Goal: Transaction & Acquisition: Purchase product/service

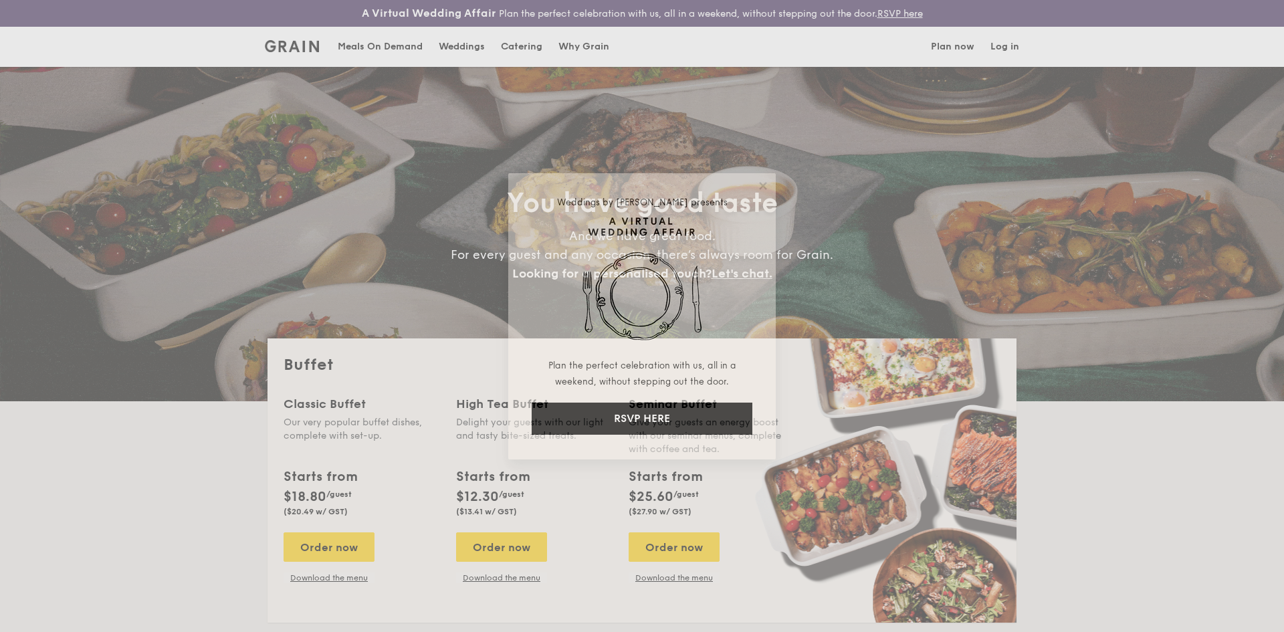
select select
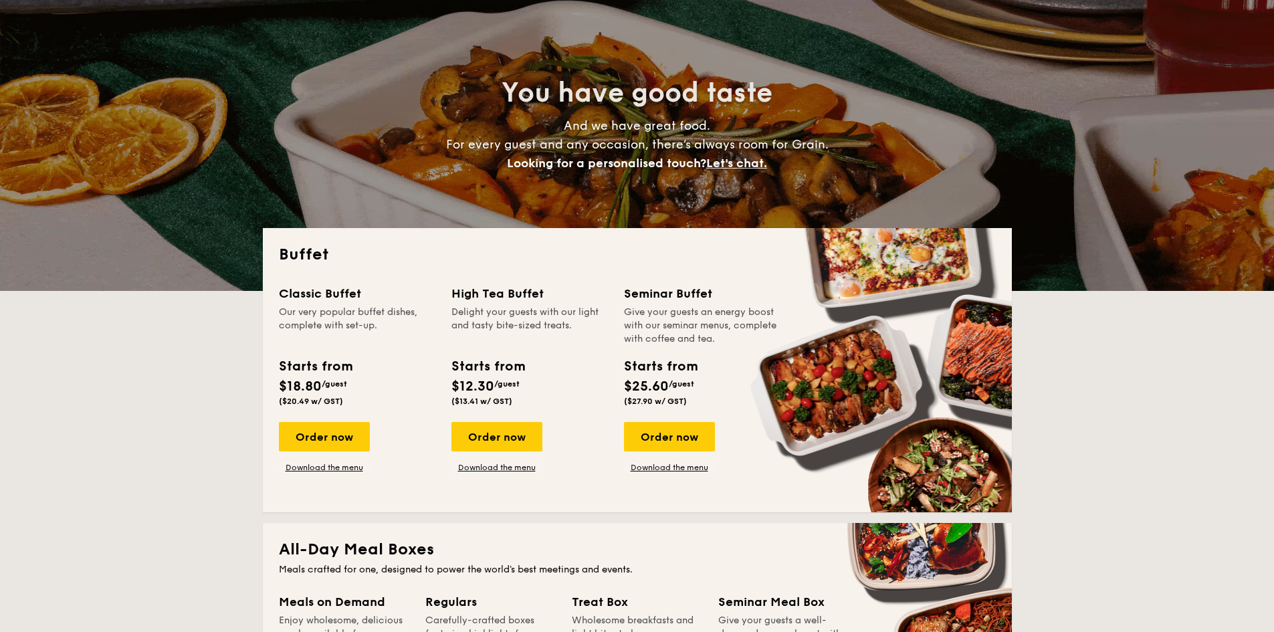
scroll to position [134, 0]
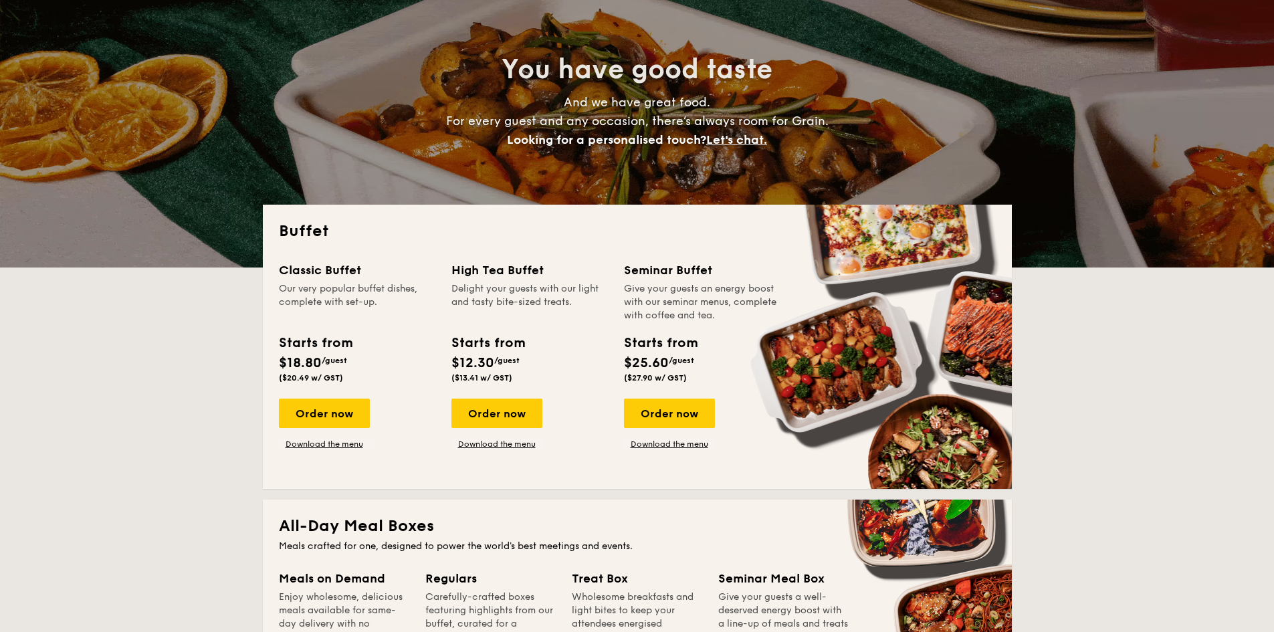
drag, startPoint x: 682, startPoint y: 352, endPoint x: 691, endPoint y: 384, distance: 32.6
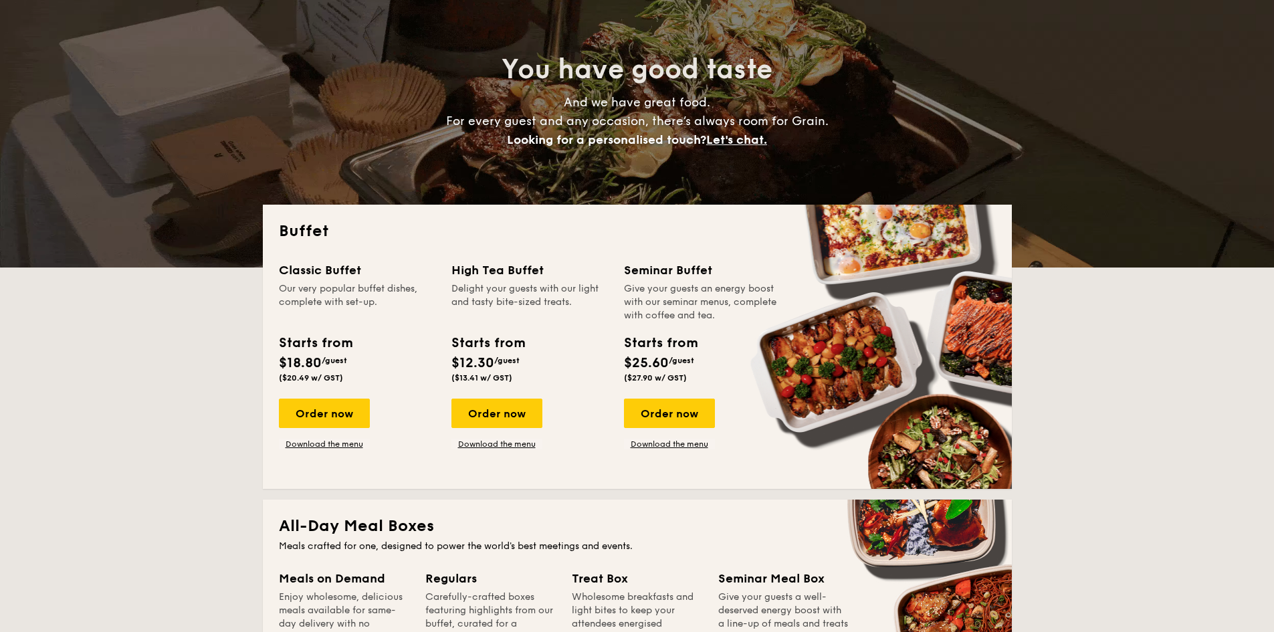
click at [691, 384] on div "Starts from $25.60 /guest ($27.90 w/ GST)" at bounding box center [702, 360] width 167 height 55
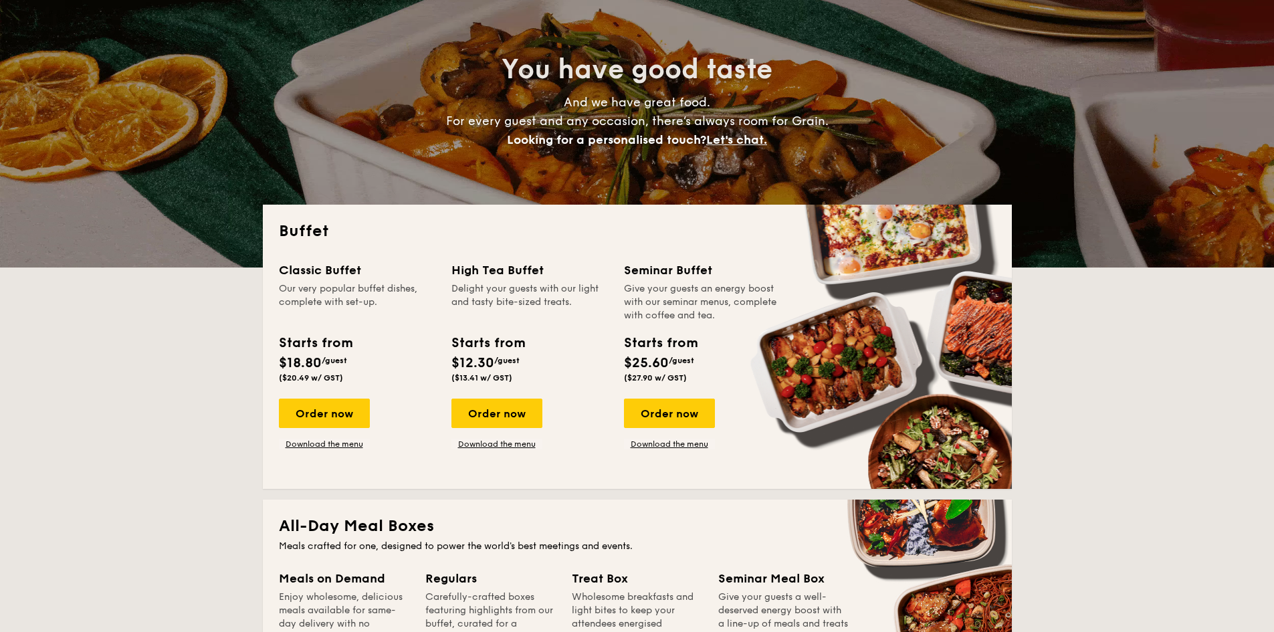
click at [681, 363] on span "/guest" at bounding box center [681, 360] width 25 height 9
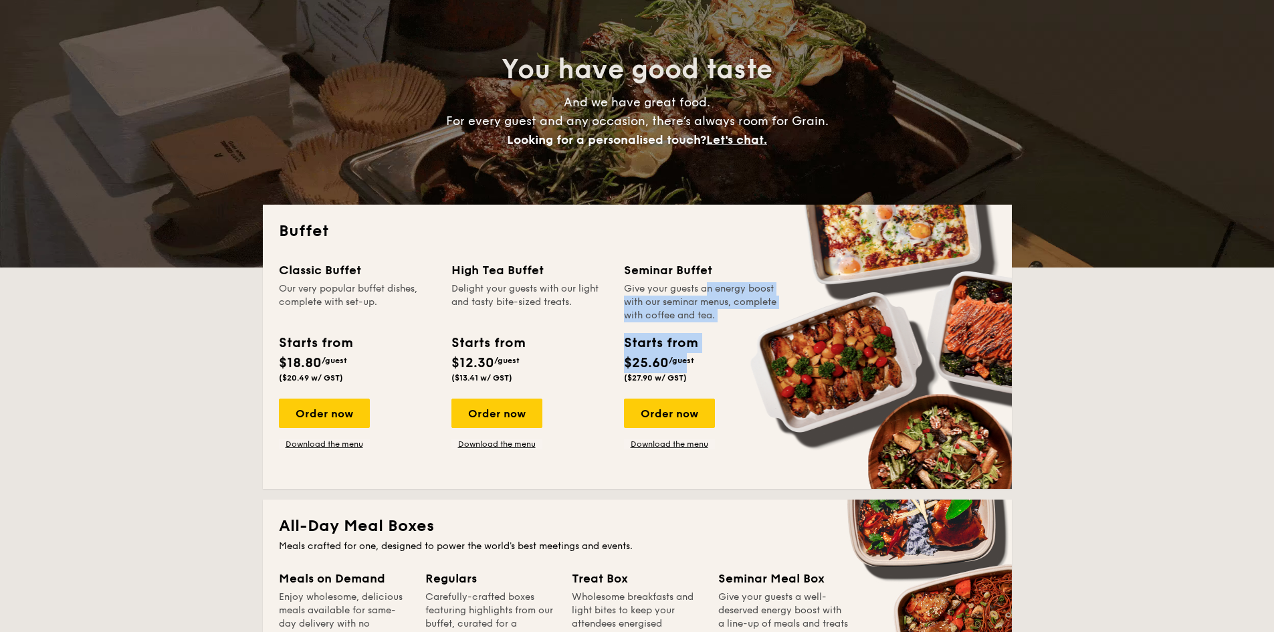
drag, startPoint x: 673, startPoint y: 284, endPoint x: 683, endPoint y: 354, distance: 71.0
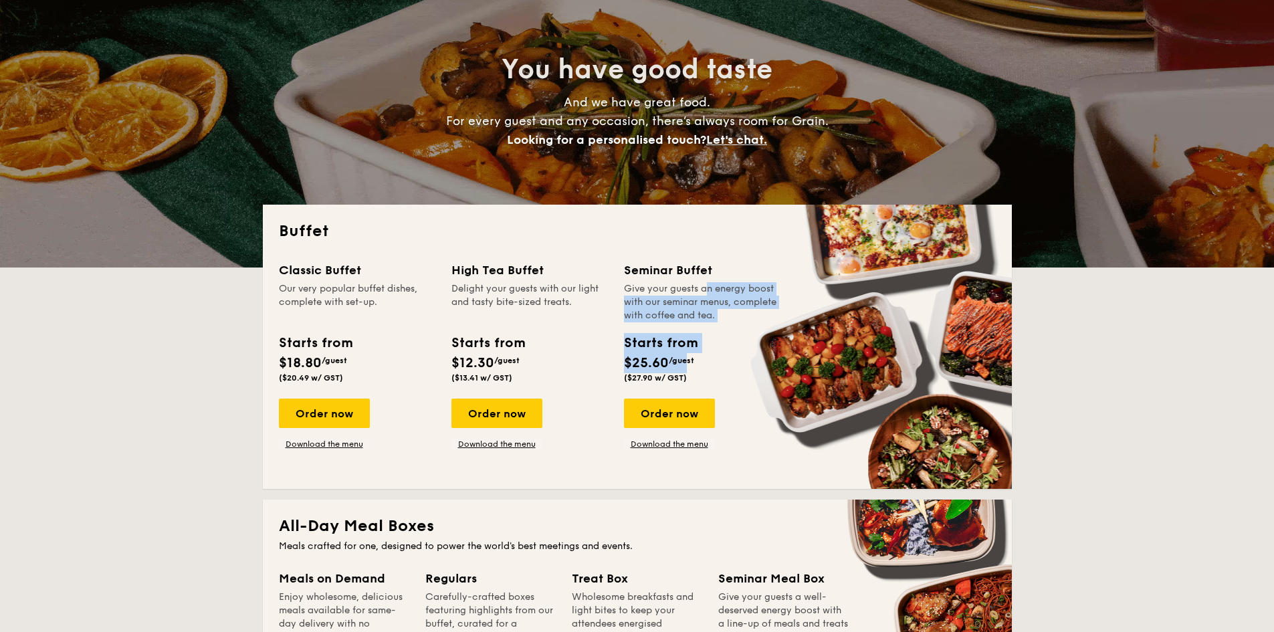
click at [683, 354] on div "Seminar Buffet Give your guests an energy boost with our seminar menus, complet…" at bounding box center [702, 324] width 156 height 127
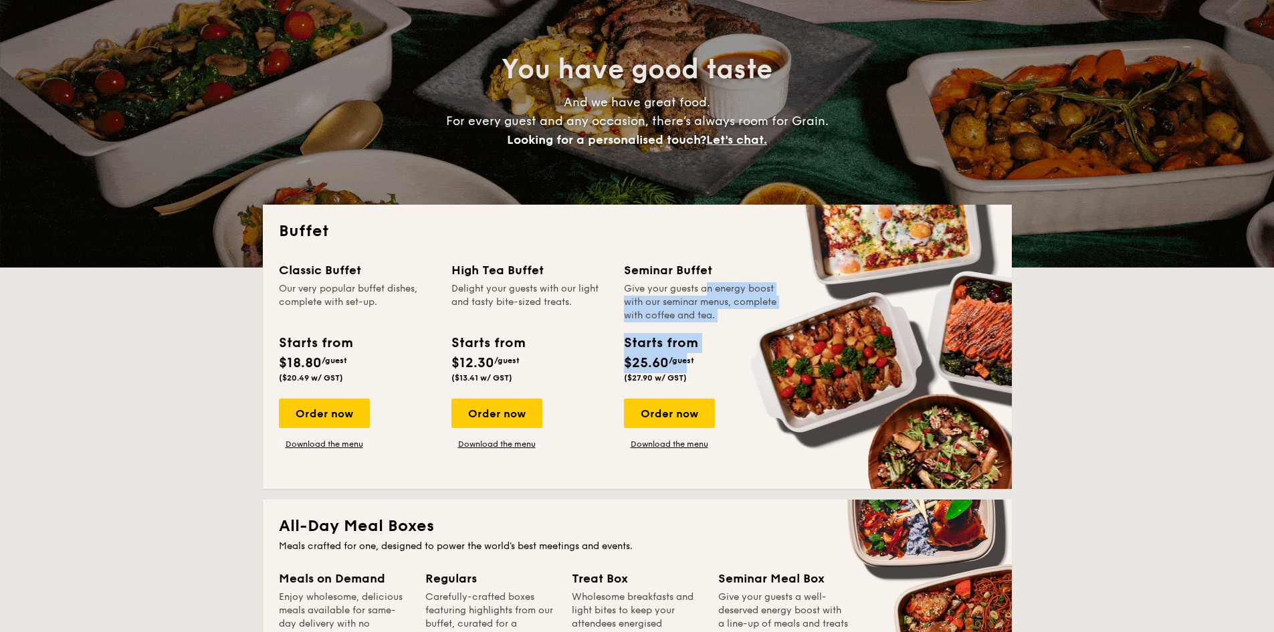
click at [683, 354] on div "Starts from $25.60 /guest ($27.90 w/ GST)" at bounding box center [660, 357] width 73 height 49
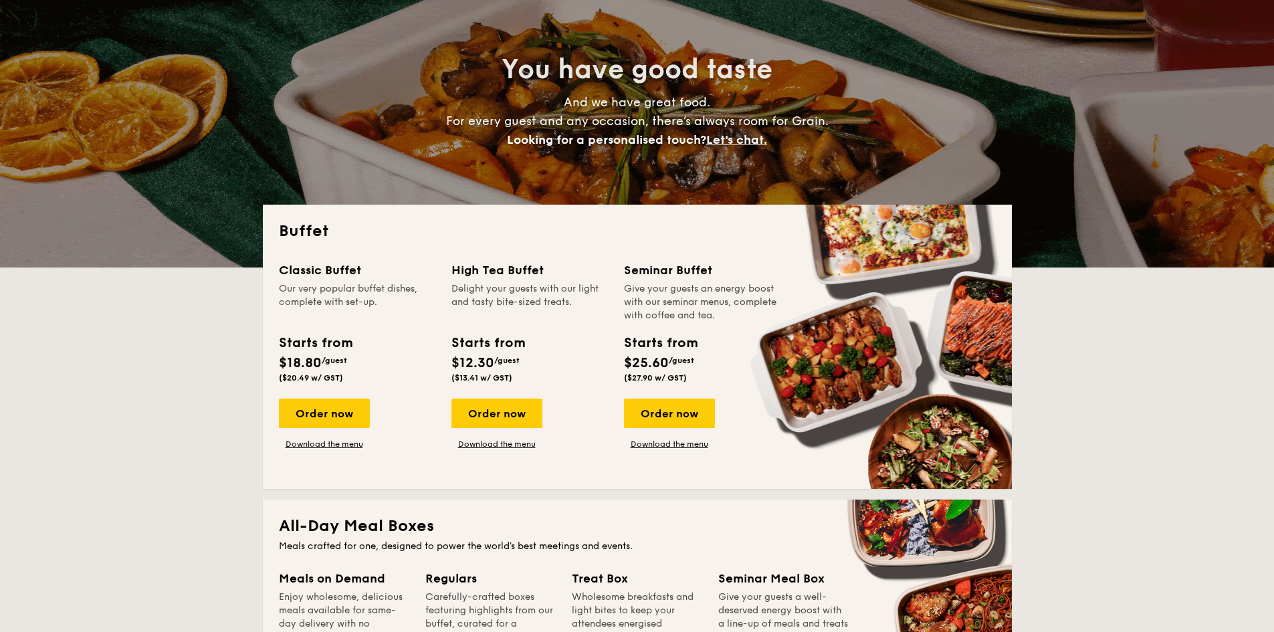
drag, startPoint x: 651, startPoint y: 295, endPoint x: 545, endPoint y: 346, distance: 118.1
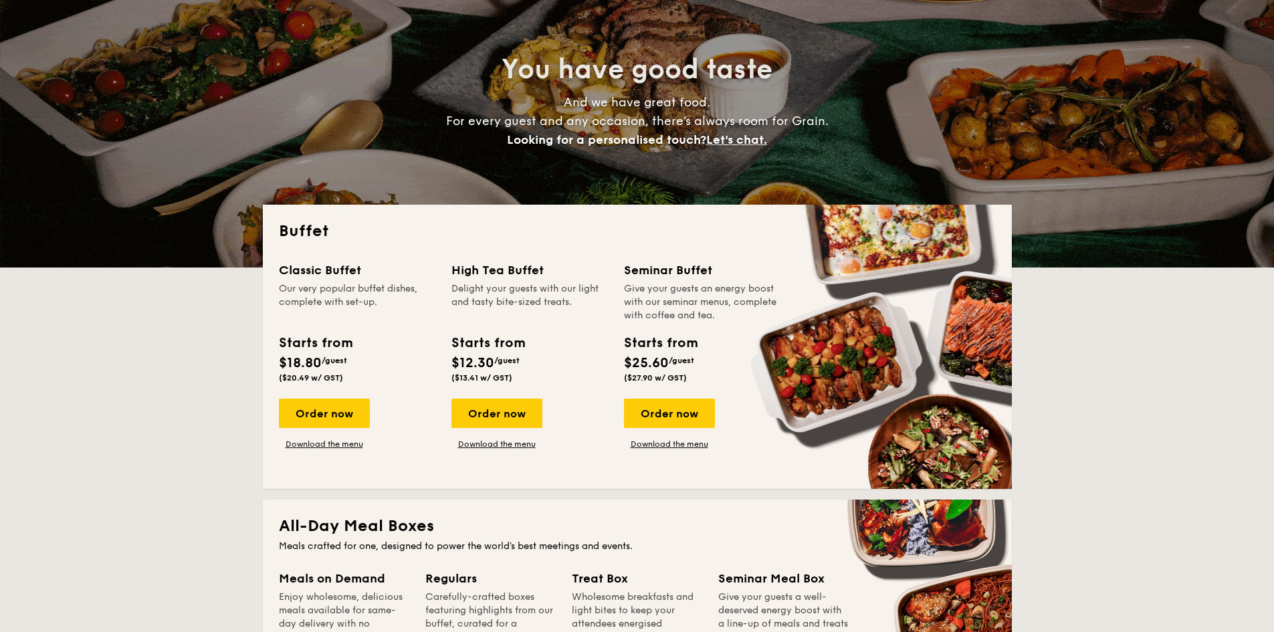
click at [650, 352] on div "Seminar Buffet Give your guests an energy boost with our seminar menus, complet…" at bounding box center [702, 324] width 156 height 127
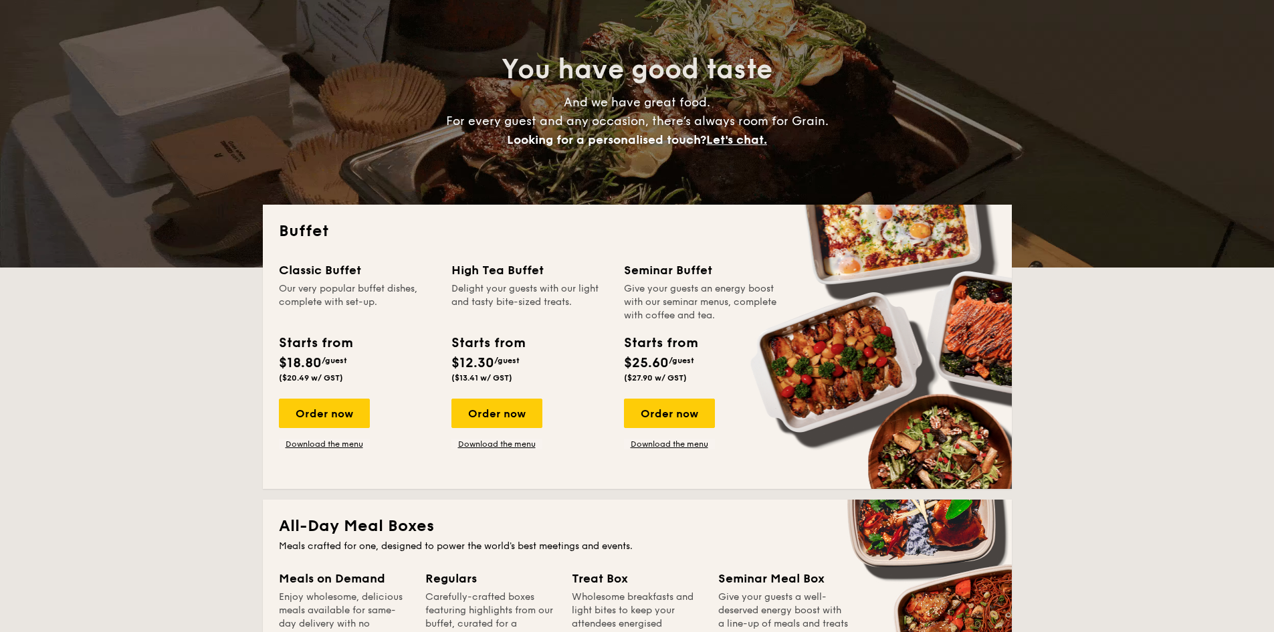
drag, startPoint x: 512, startPoint y: 346, endPoint x: 340, endPoint y: 316, distance: 173.8
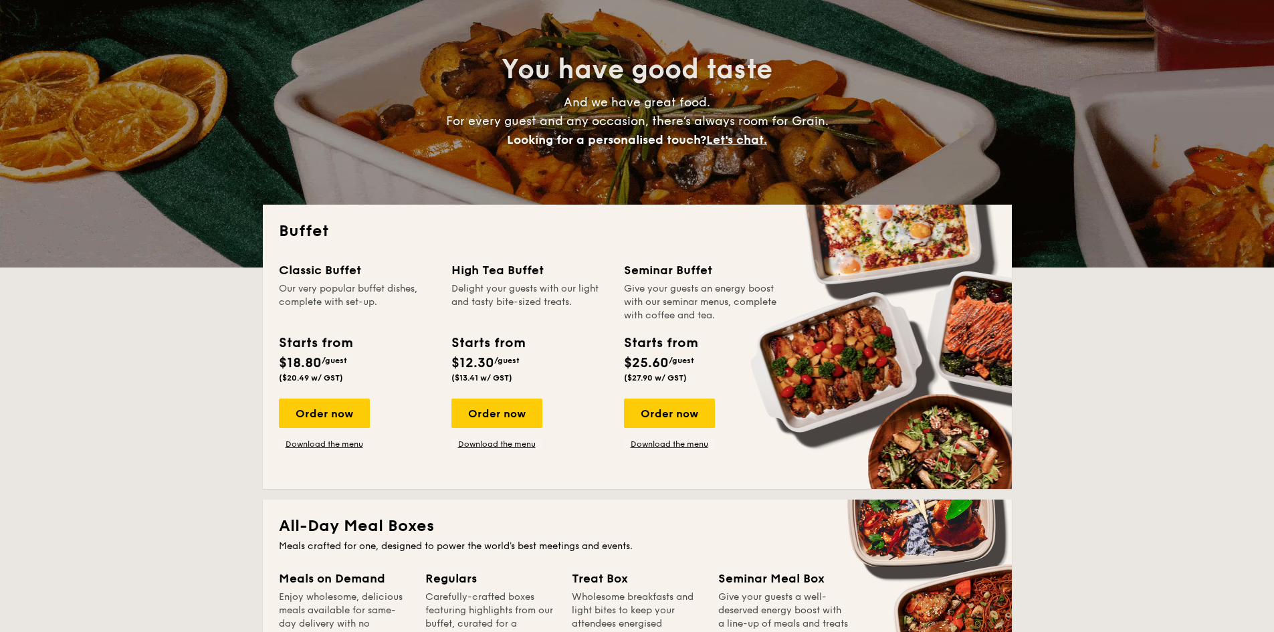
click at [340, 316] on div "Classic Buffet Our very popular buffet dishes, complete with set-up. Starts fro…" at bounding box center [637, 367] width 717 height 212
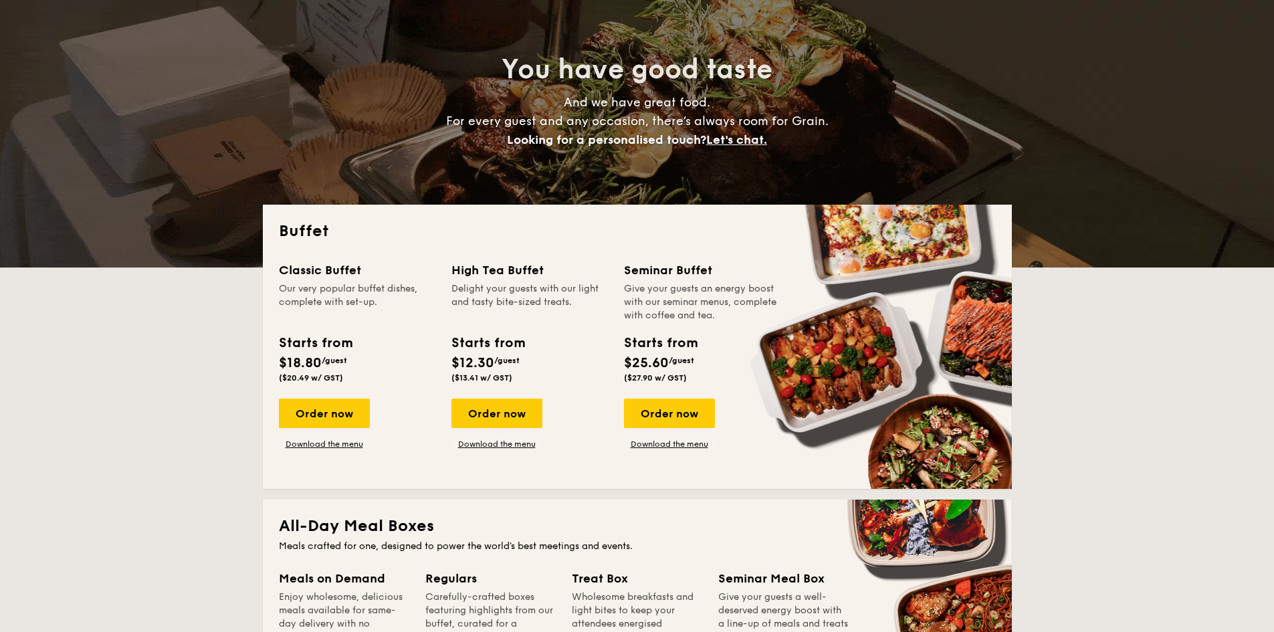
click at [340, 294] on div "Our very popular buffet dishes, complete with set-up." at bounding box center [357, 302] width 156 height 40
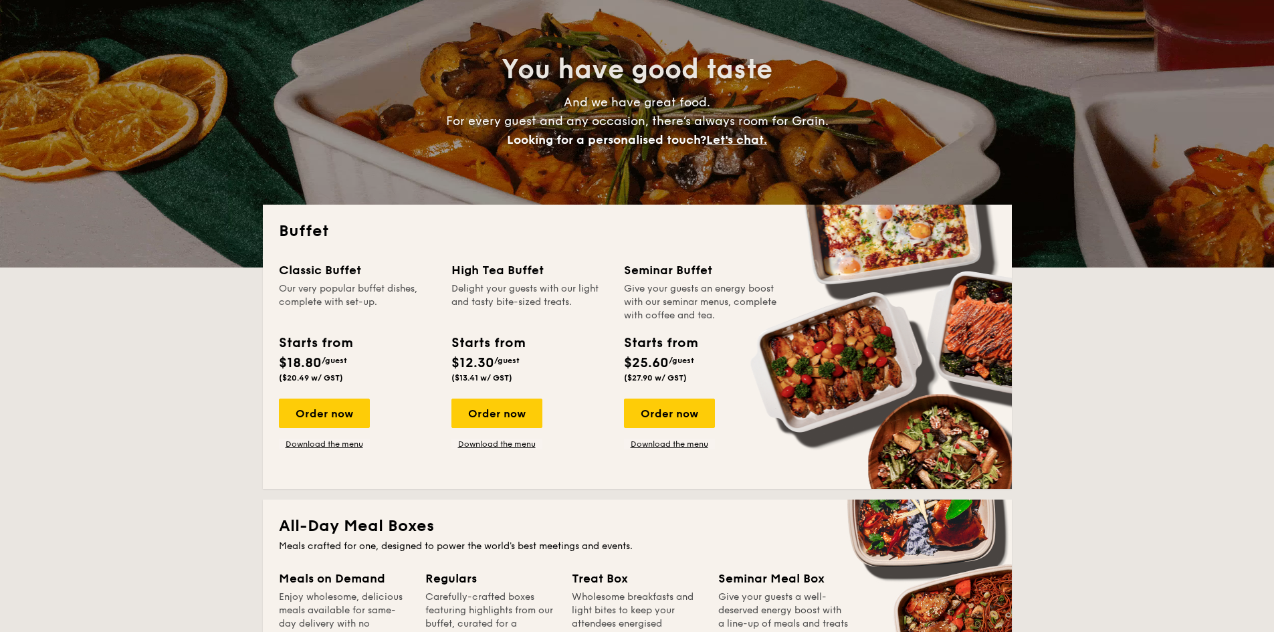
click at [353, 370] on div "Starts from $18.80 /guest ($20.49 w/ GST)" at bounding box center [315, 357] width 84 height 49
click at [341, 440] on link "Download the menu" at bounding box center [324, 444] width 91 height 11
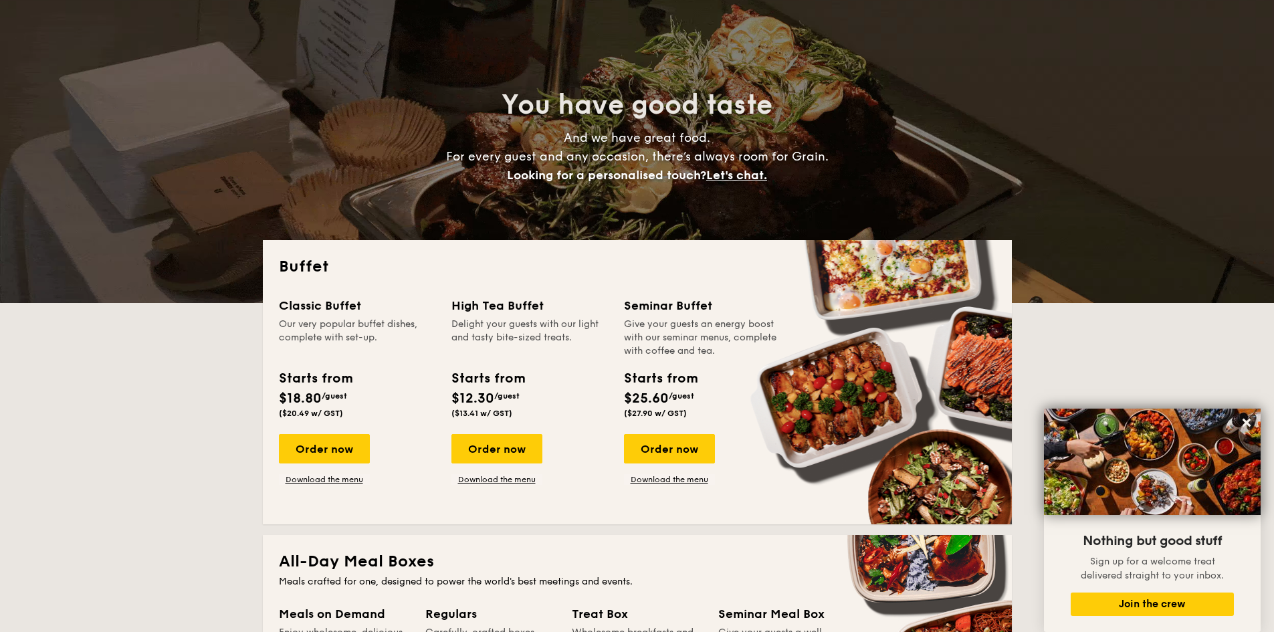
scroll to position [267, 0]
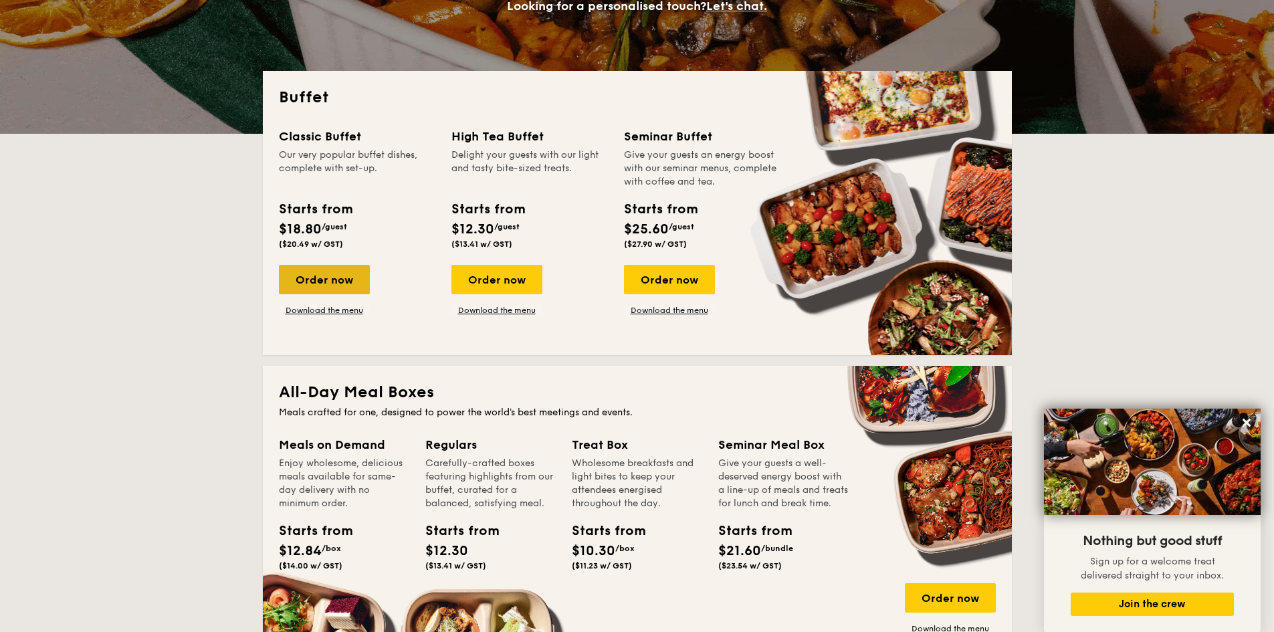
click at [324, 277] on div "Order now" at bounding box center [324, 279] width 91 height 29
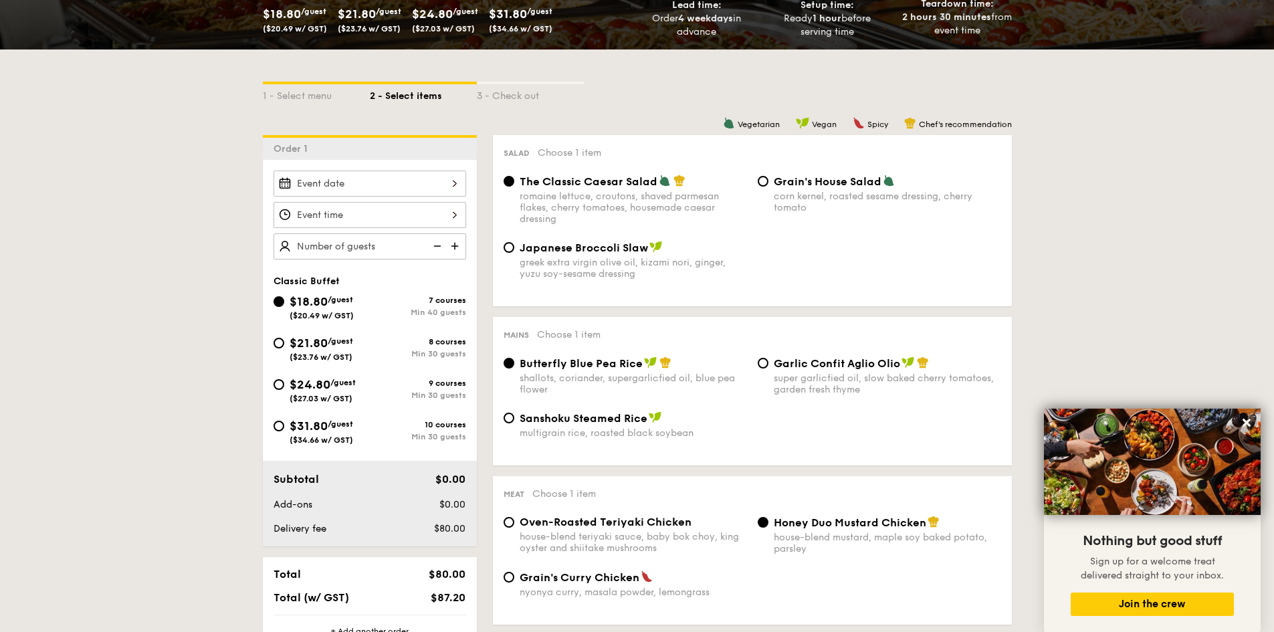
scroll to position [334, 0]
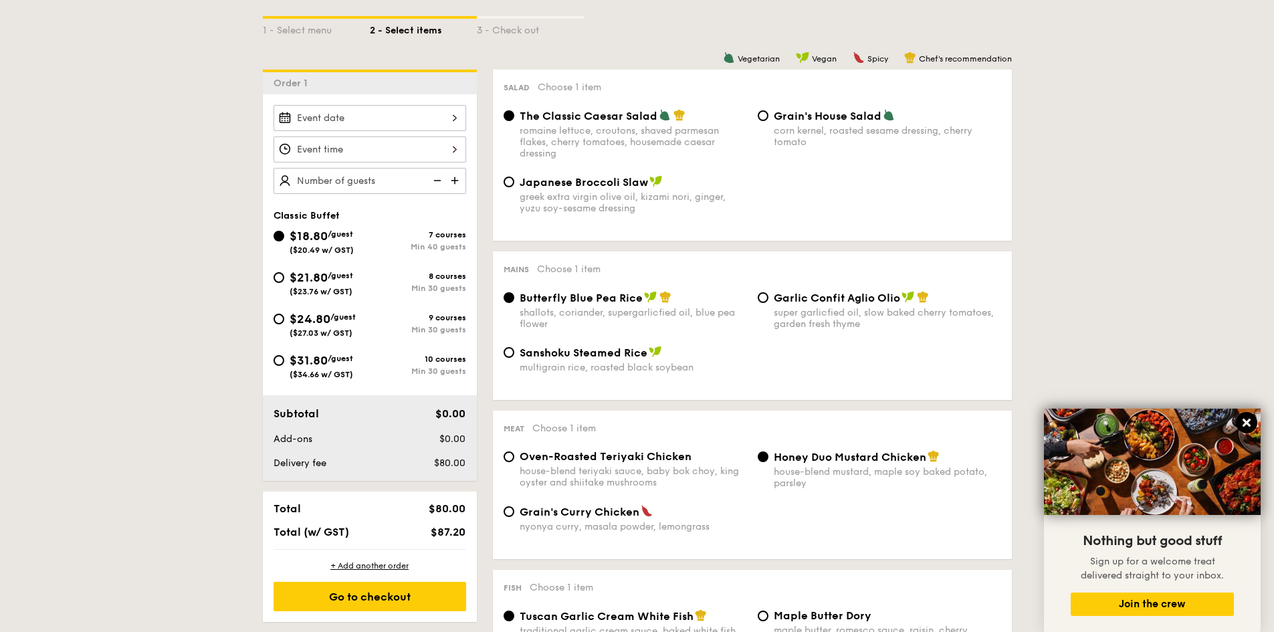
click at [1255, 427] on button at bounding box center [1246, 422] width 21 height 21
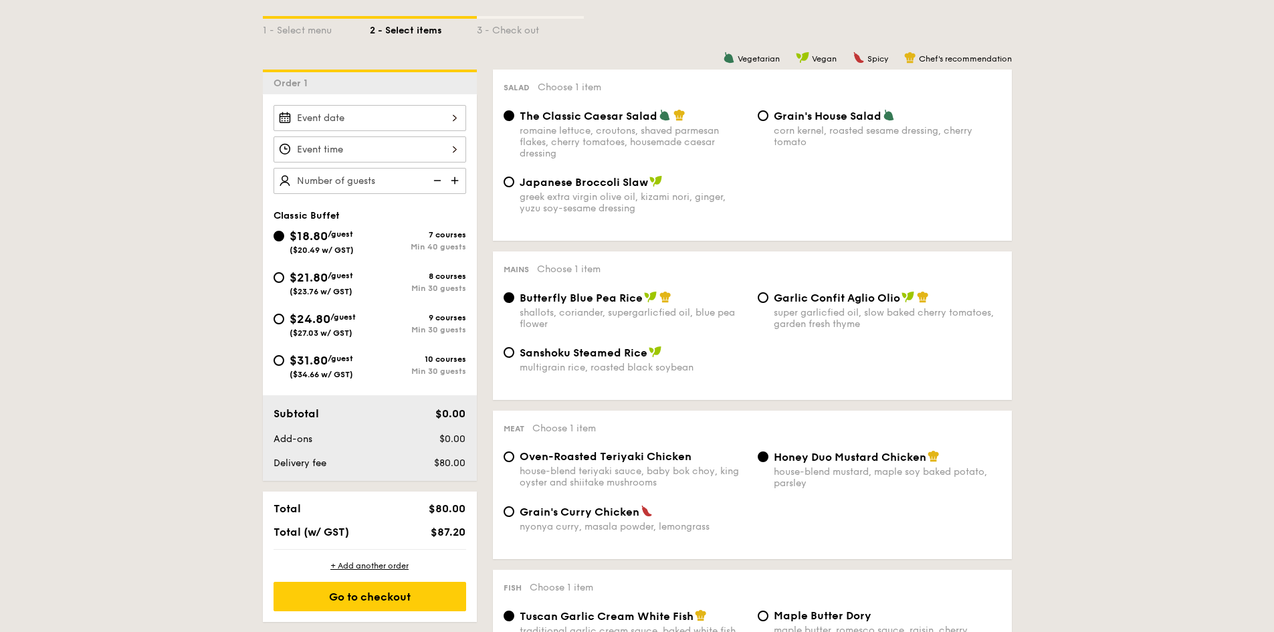
click at [351, 302] on div "$21.80 /guest ($23.76 w/ GST) 8 courses Min 30 guests" at bounding box center [369, 286] width 203 height 36
click at [356, 344] on div "$24.80 /guest ($27.03 w/ GST) 9 courses Min 30 guests" at bounding box center [369, 328] width 203 height 36
click at [336, 336] on span "($27.03 w/ GST)" at bounding box center [321, 332] width 63 height 9
click at [284, 324] on input "$24.80 /guest ($27.03 w/ GST) 9 courses Min 30 guests" at bounding box center [278, 319] width 11 height 11
radio input "true"
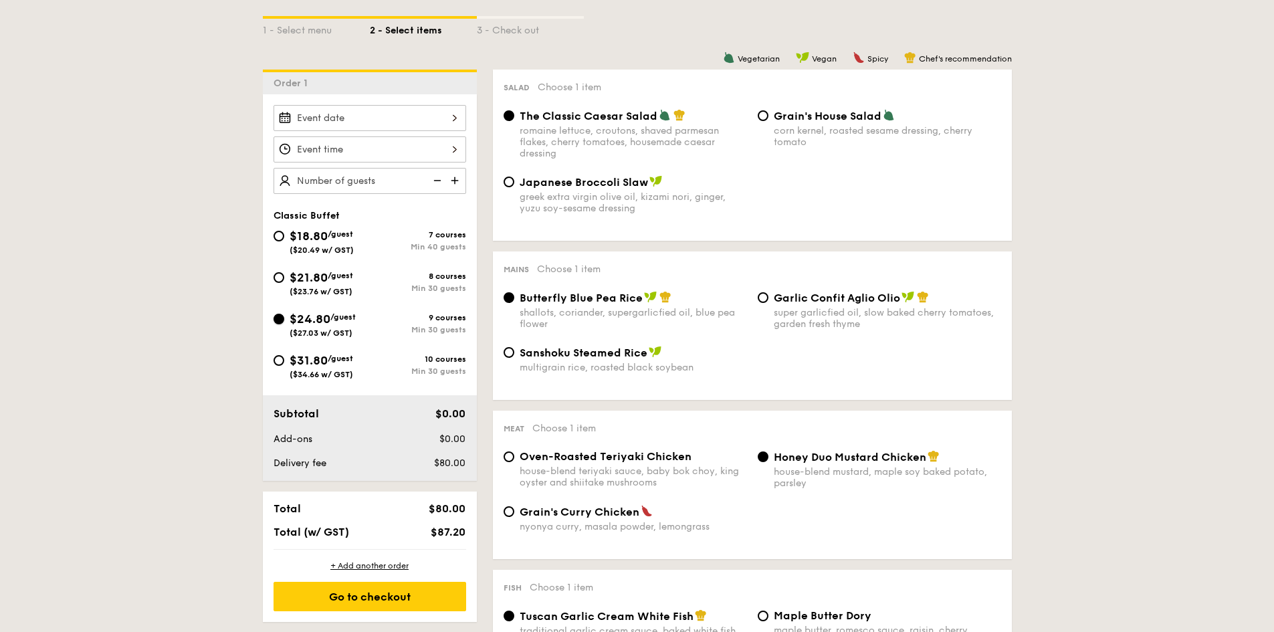
radio input "true"
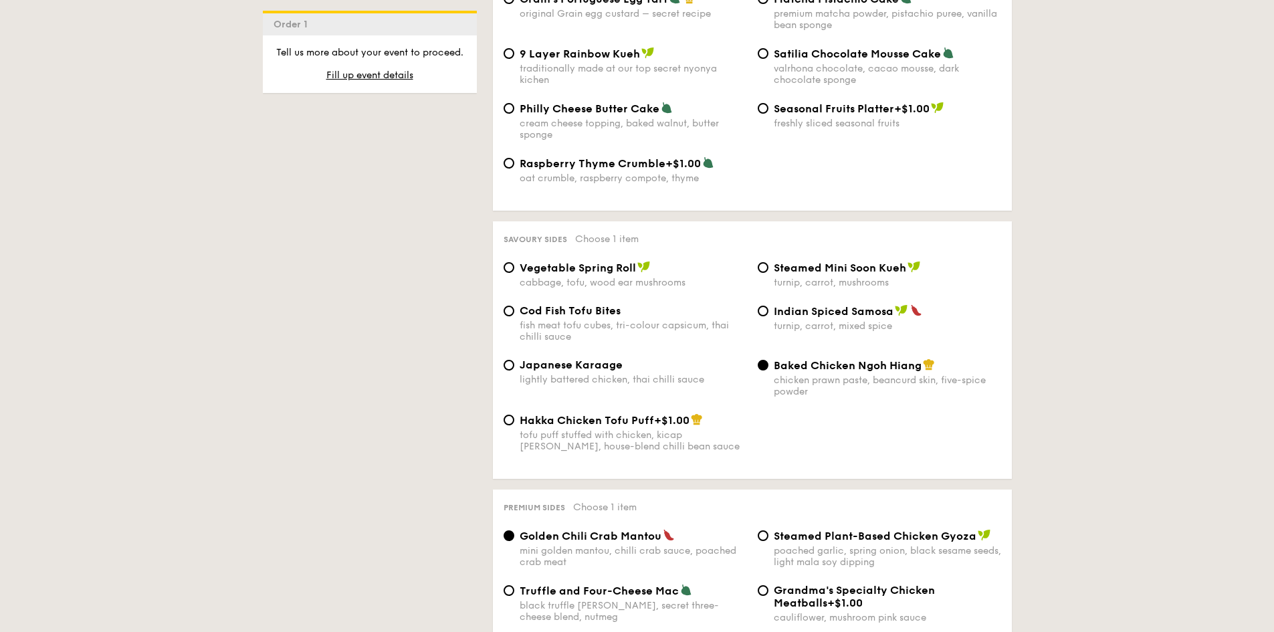
scroll to position [2407, 0]
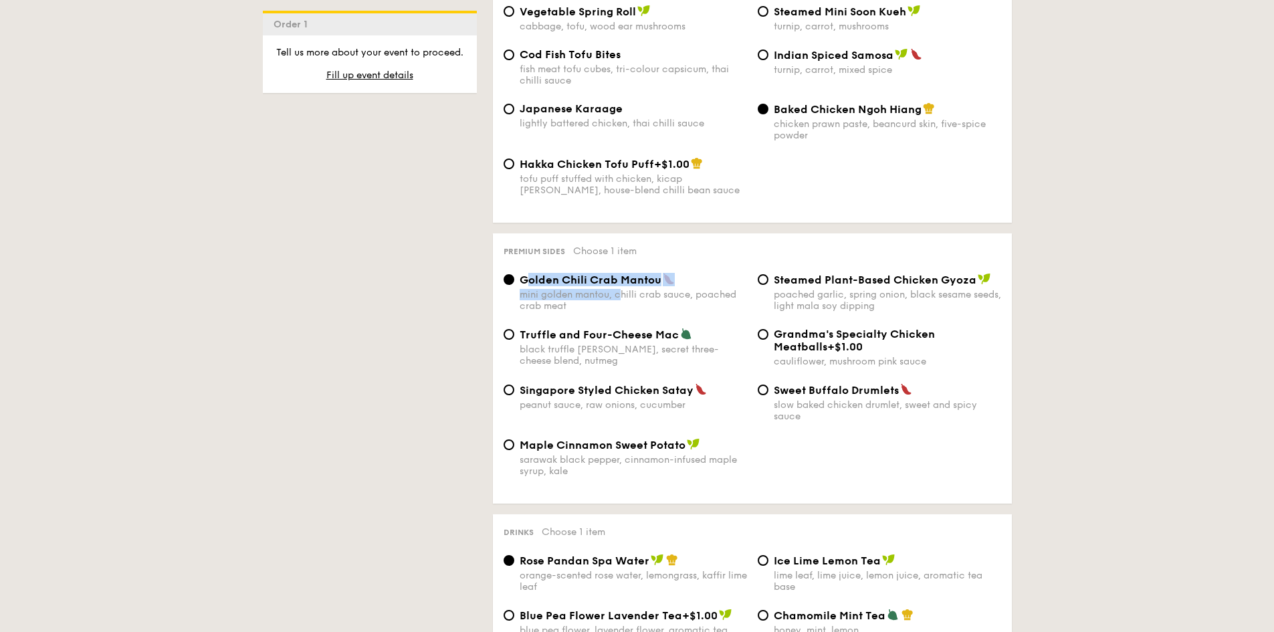
drag, startPoint x: 526, startPoint y: 268, endPoint x: 623, endPoint y: 275, distance: 97.9
click at [623, 275] on div "Golden Chili Crab Mantou mini golden mantou, chilli crab sauce, poached crab me…" at bounding box center [633, 292] width 227 height 39
click at [639, 273] on span "Golden Chili Crab Mantou" at bounding box center [591, 279] width 142 height 13
click at [514, 274] on input "Golden Chili Crab Mantou mini golden mantou, chilli crab sauce, poached crab me…" at bounding box center [509, 279] width 11 height 11
drag, startPoint x: 518, startPoint y: 267, endPoint x: 658, endPoint y: 270, distance: 139.8
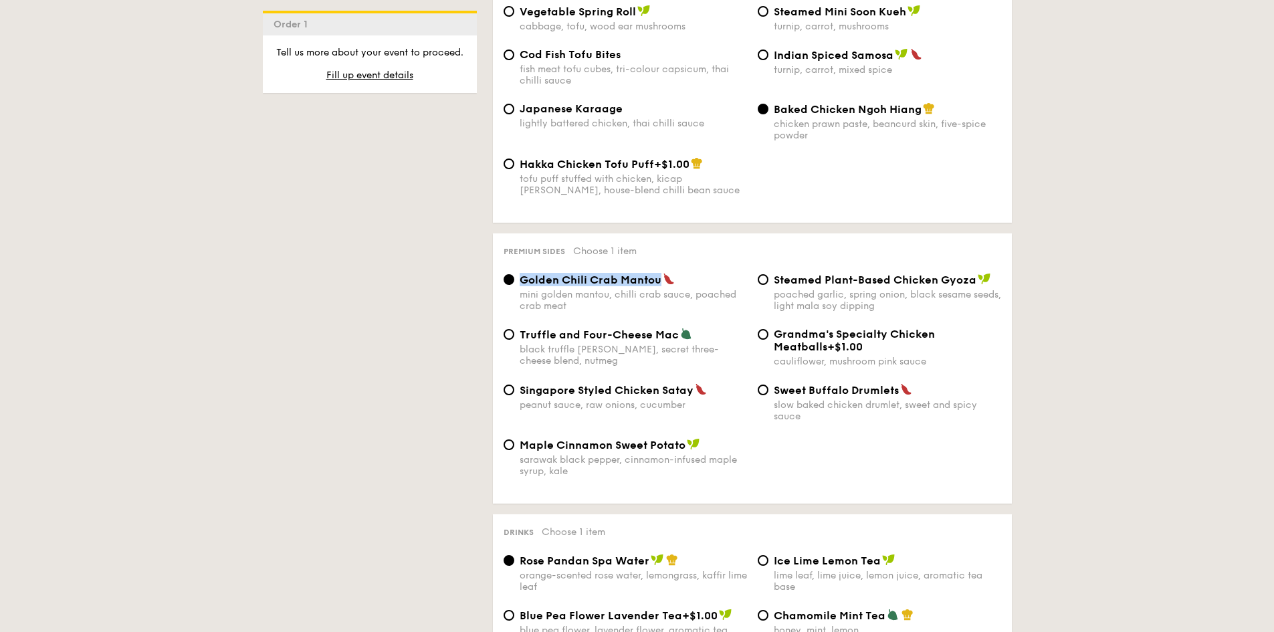
click at [658, 273] on div "Golden Chili Crab Mantou mini golden mantou, chilli crab sauce, poached crab me…" at bounding box center [625, 292] width 254 height 39
copy span "Golden Chili Crab Mantou"
